Goal: Information Seeking & Learning: Learn about a topic

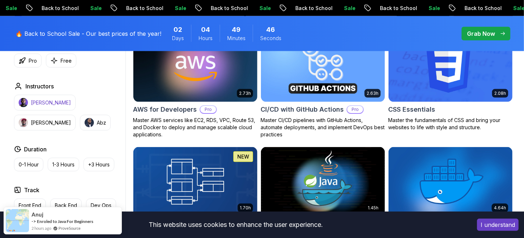
scroll to position [669, 0]
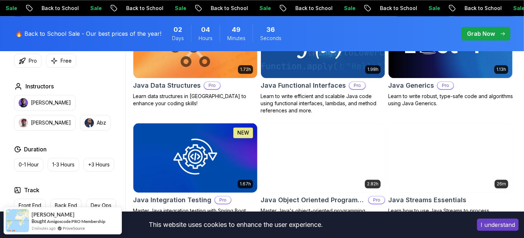
scroll to position [1099, 0]
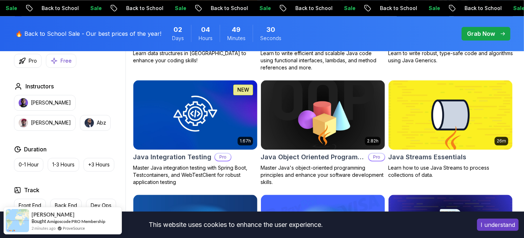
click at [53, 58] on icon "button" at bounding box center [54, 61] width 6 height 6
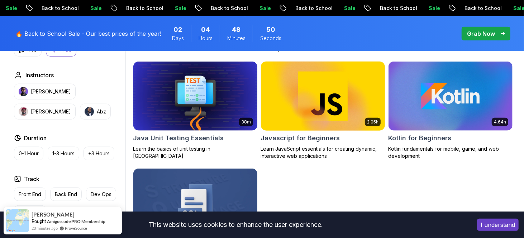
scroll to position [526, 0]
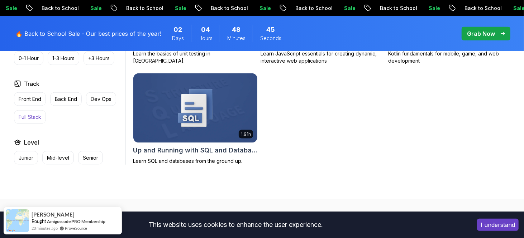
click at [37, 118] on p "Full Stack" at bounding box center [30, 117] width 23 height 7
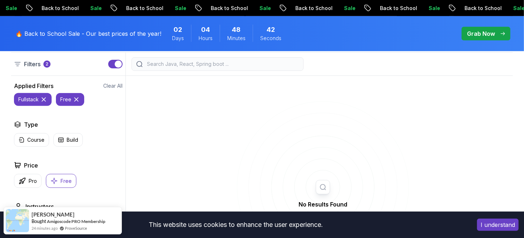
scroll to position [191, 0]
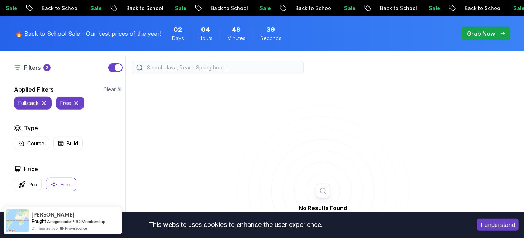
click at [76, 103] on icon at bounding box center [77, 103] width 4 height 4
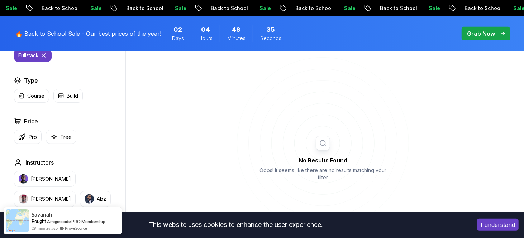
click at [325, 140] on icon at bounding box center [323, 143] width 172 height 172
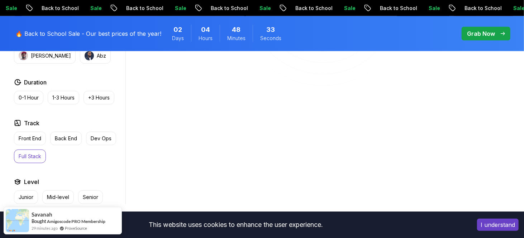
click at [29, 153] on p "Full Stack" at bounding box center [30, 156] width 23 height 7
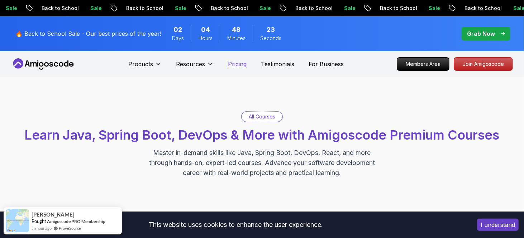
click at [240, 64] on p "Pricing" at bounding box center [237, 64] width 19 height 9
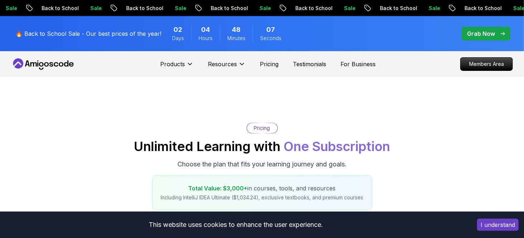
scroll to position [239, 0]
